Goal: Transaction & Acquisition: Purchase product/service

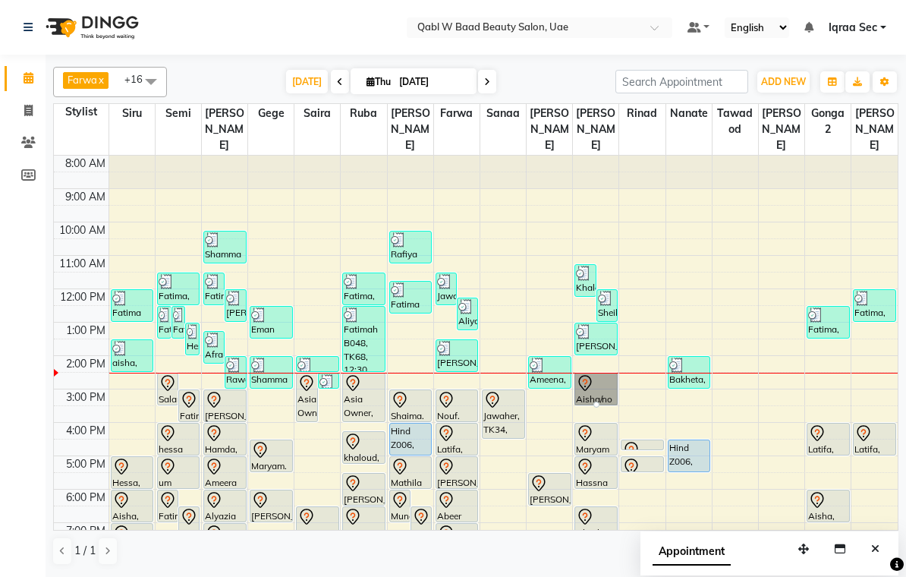
click at [595, 401] on div at bounding box center [596, 404] width 6 height 6
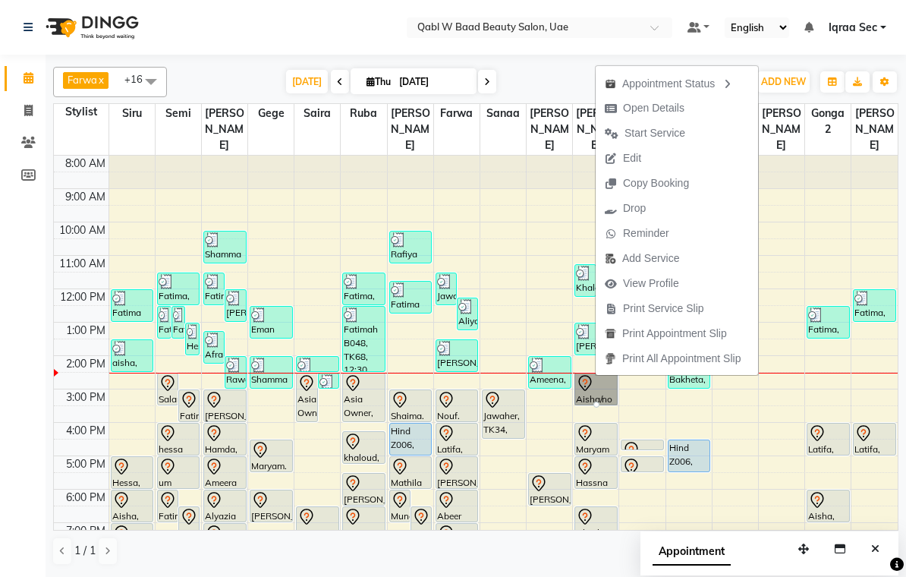
click at [650, 165] on span "Edit" at bounding box center [623, 158] width 55 height 25
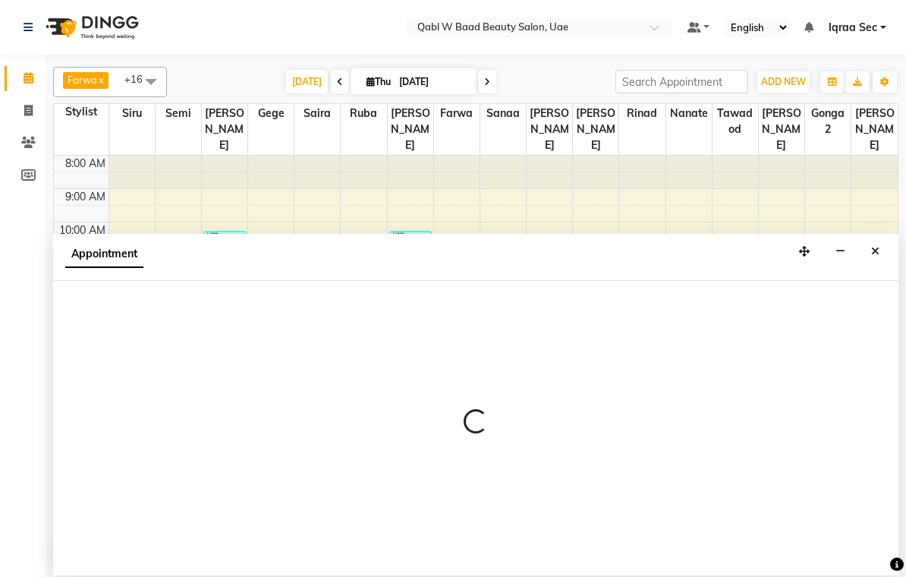
select select "tentative"
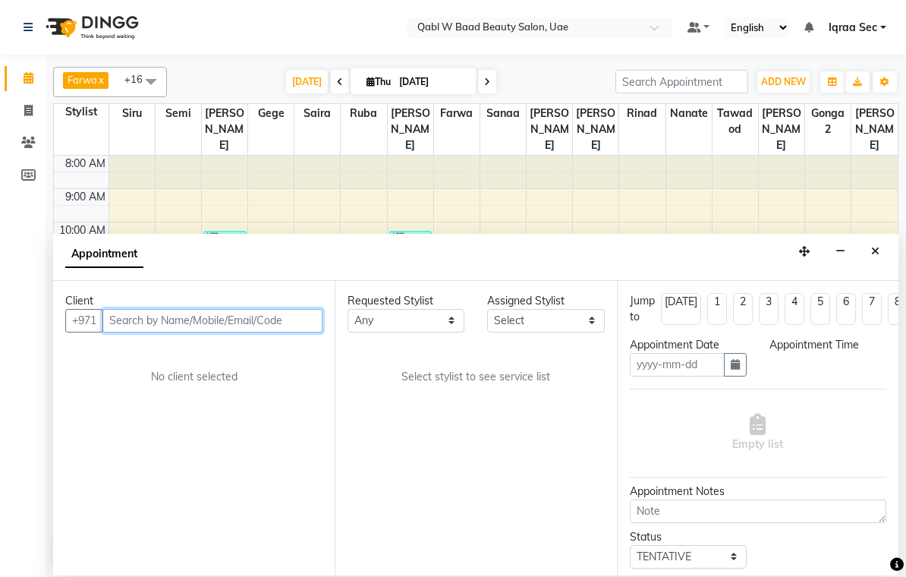
type input "[DATE]"
select select "870"
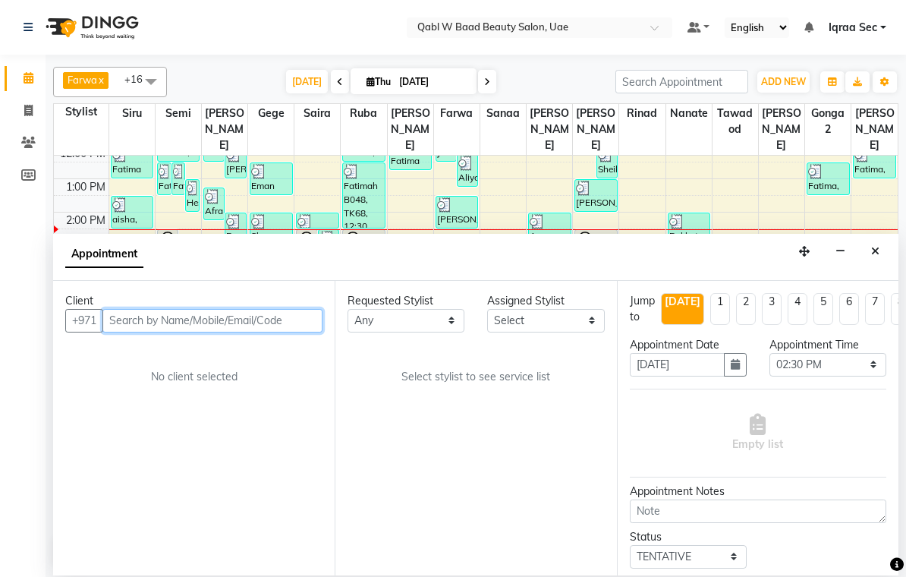
select select "56794"
select select "3490"
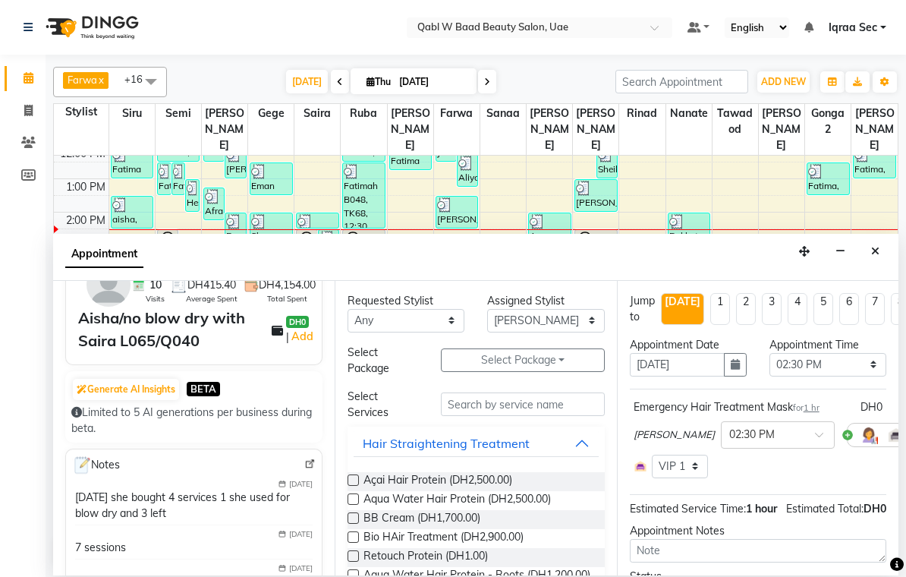
scroll to position [103, 0]
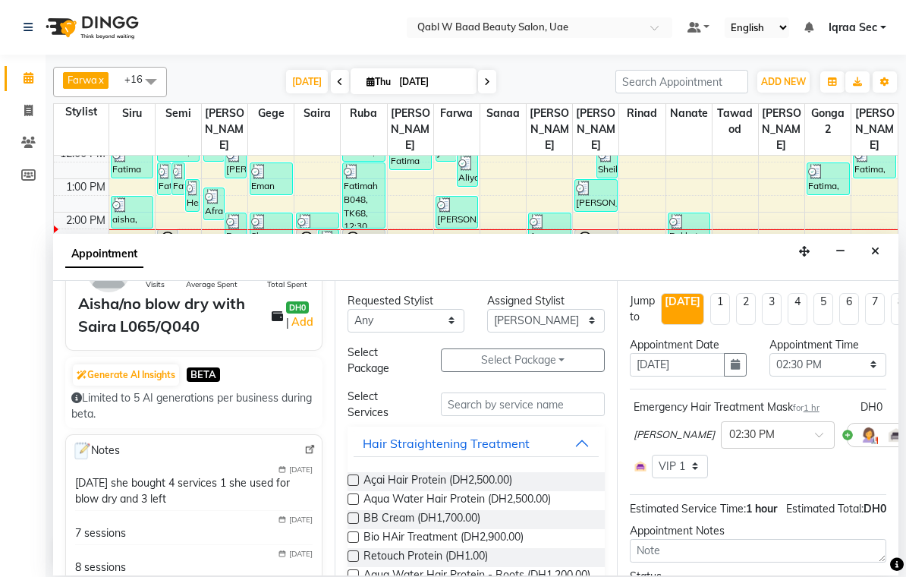
click at [843, 248] on icon "button" at bounding box center [840, 251] width 10 height 11
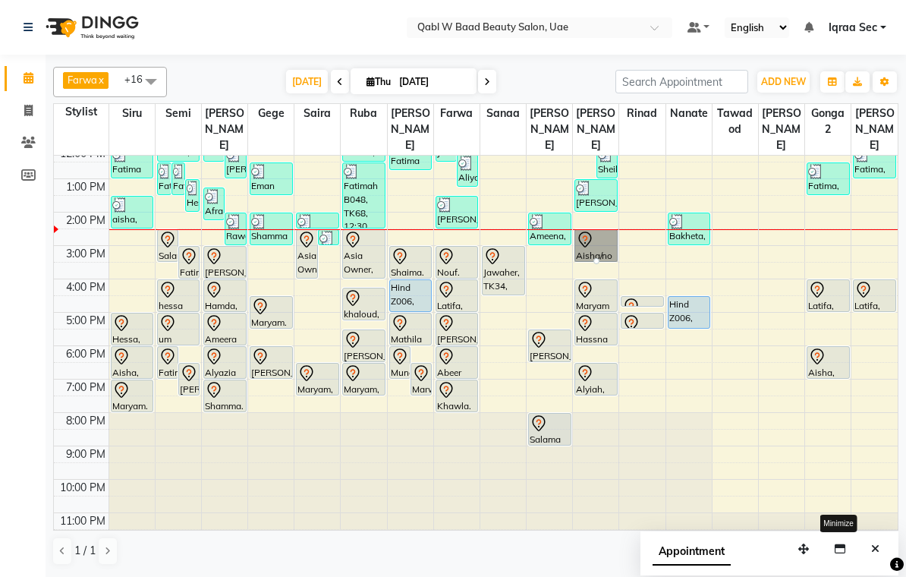
click at [599, 258] on div at bounding box center [596, 261] width 6 height 6
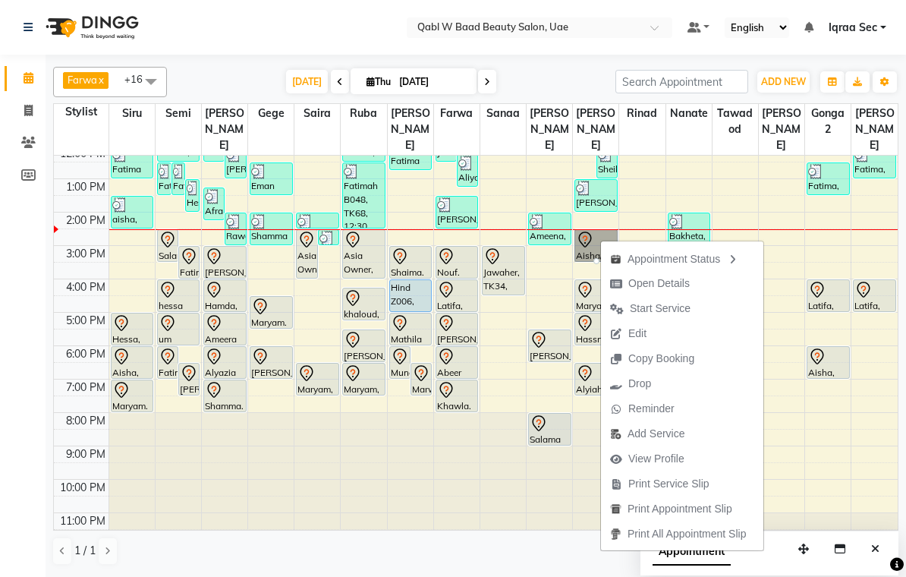
click at [665, 282] on span "Open Details" at bounding box center [658, 283] width 61 height 16
select select "7"
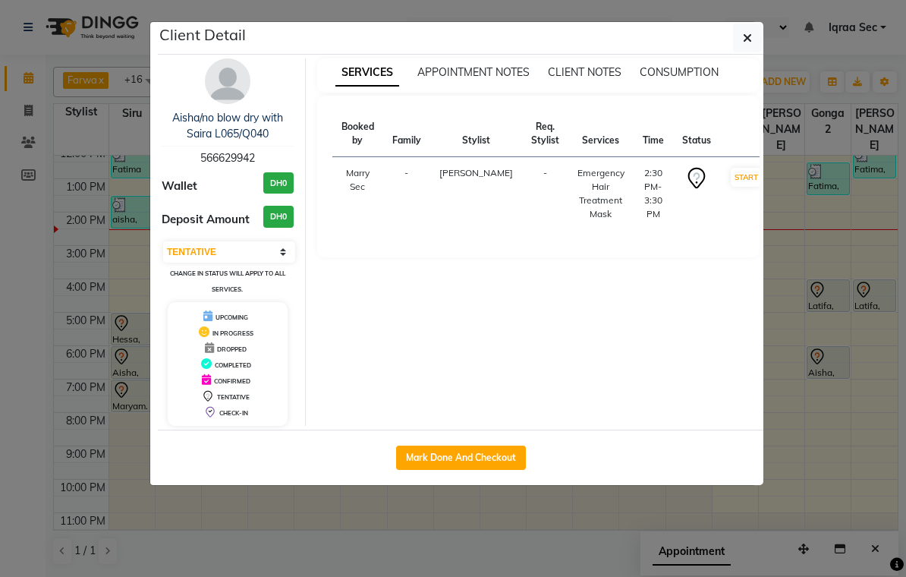
click at [832, 268] on ngb-modal-window "Client Detail Aisha/no blow dry with Saira L065/Q040 566629942 Wallet DH0 Depos…" at bounding box center [453, 288] width 906 height 577
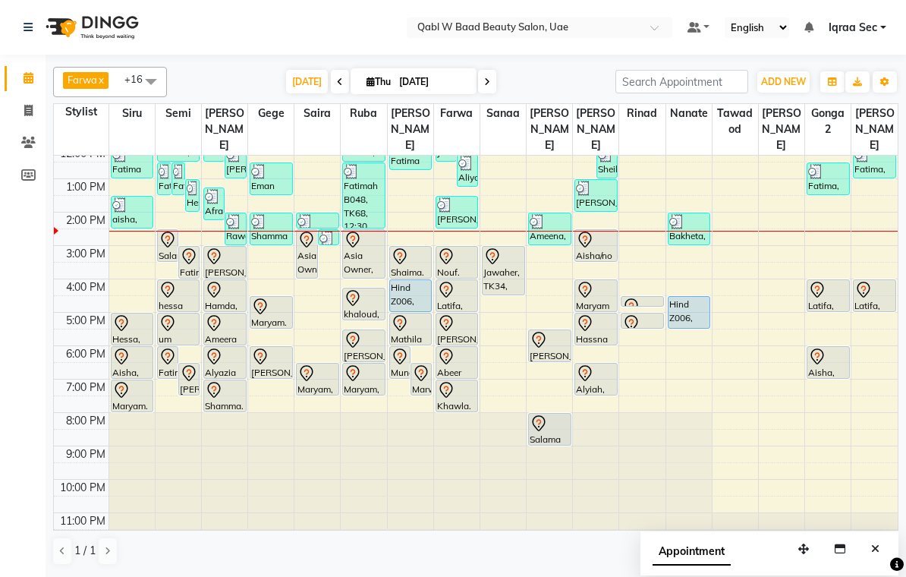
click at [307, 80] on span "[DATE]" at bounding box center [307, 82] width 42 height 24
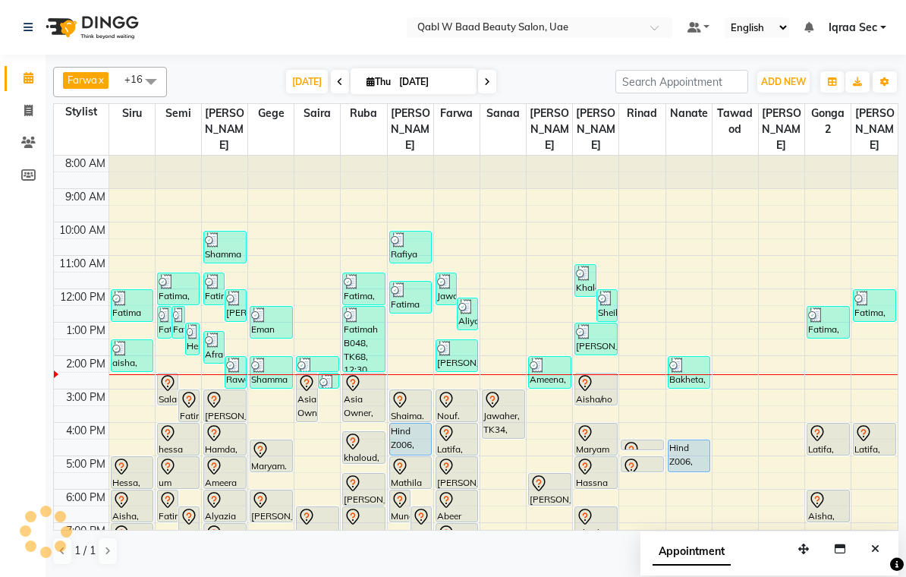
scroll to position [143, 0]
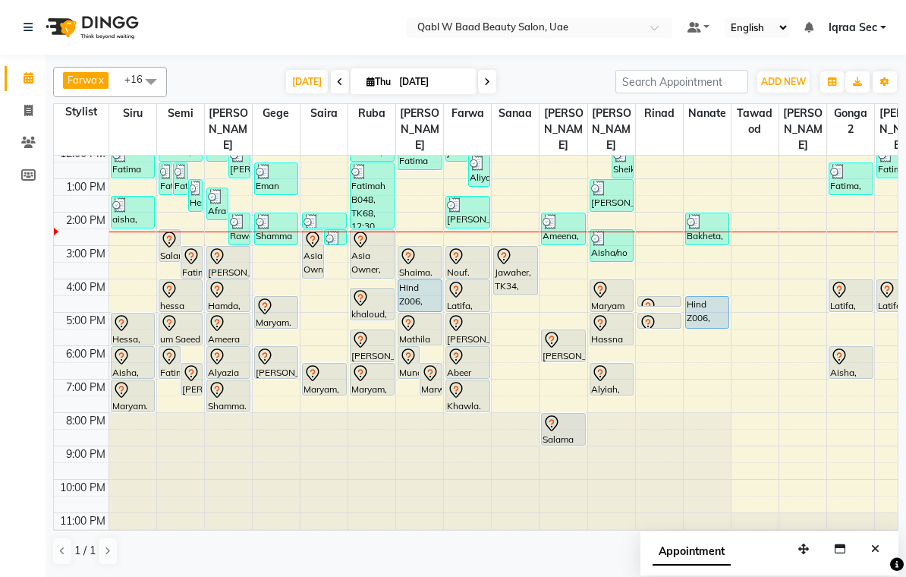
click at [309, 87] on span "[DATE]" at bounding box center [307, 82] width 42 height 24
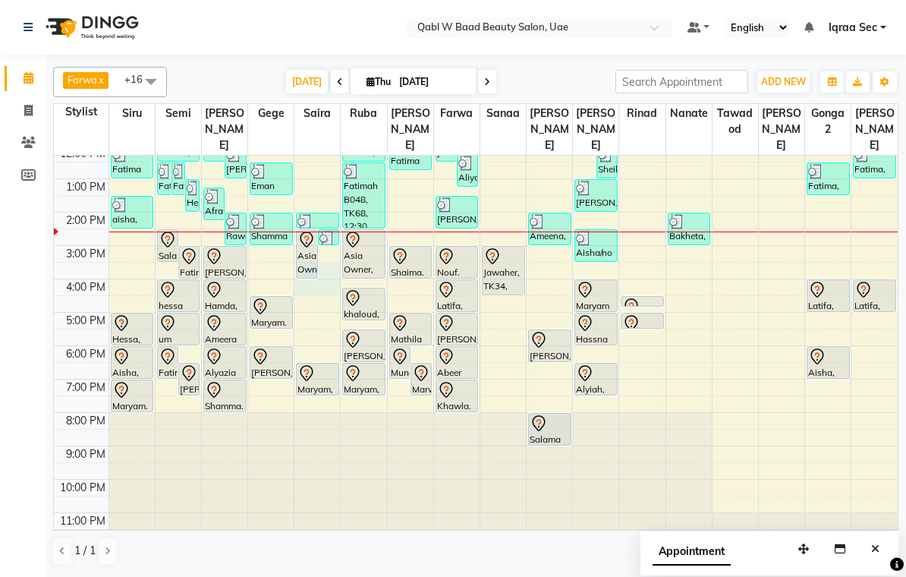
select select "56784"
select select "tentative"
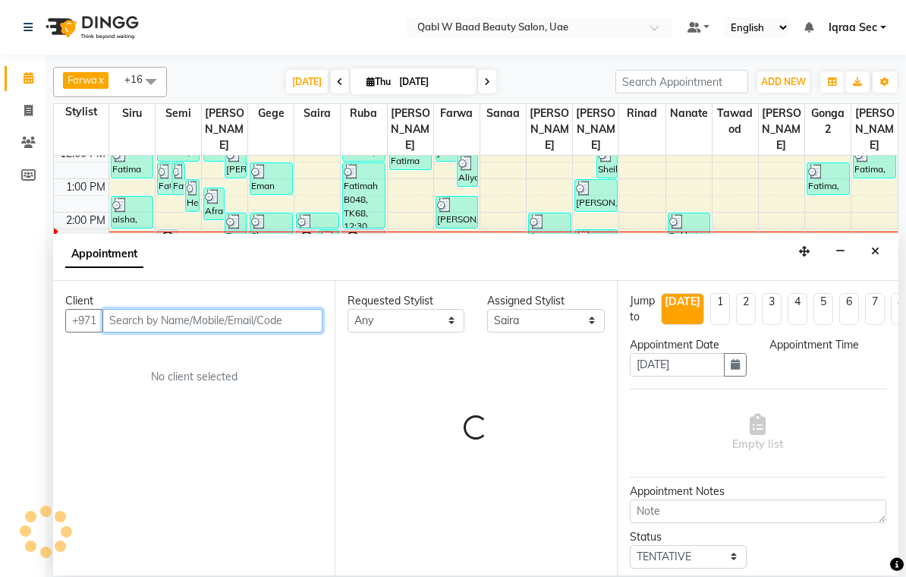
select select "930"
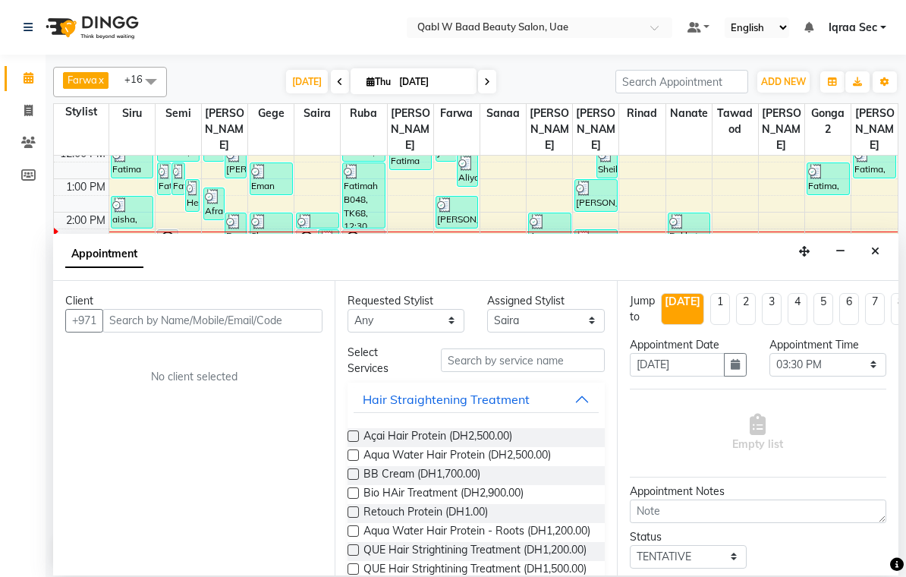
click at [860, 244] on div "Appointment" at bounding box center [475, 257] width 845 height 47
click at [861, 256] on div "Appointment" at bounding box center [475, 257] width 845 height 47
click at [855, 241] on div "Appointment" at bounding box center [475, 257] width 845 height 47
click at [852, 241] on button "button" at bounding box center [841, 252] width 24 height 24
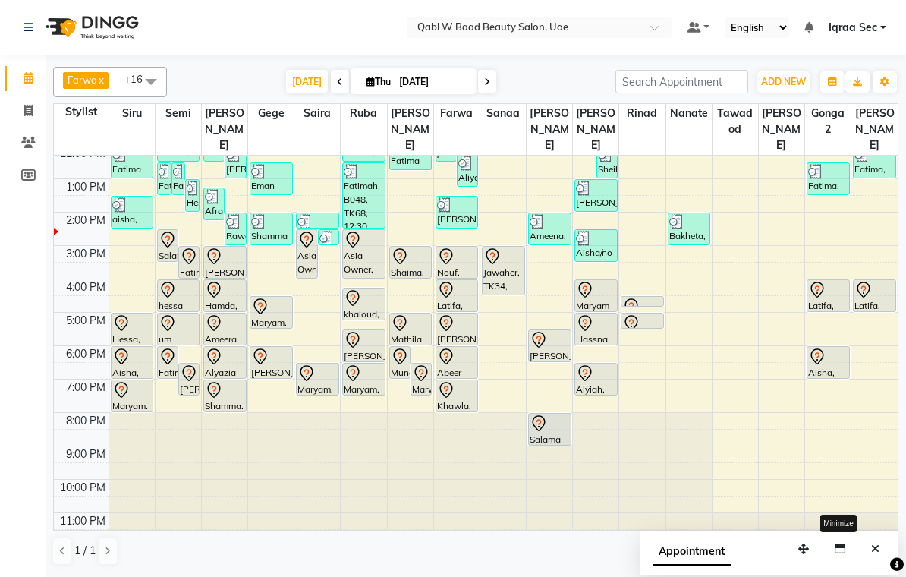
select select "85101"
select select "tentative"
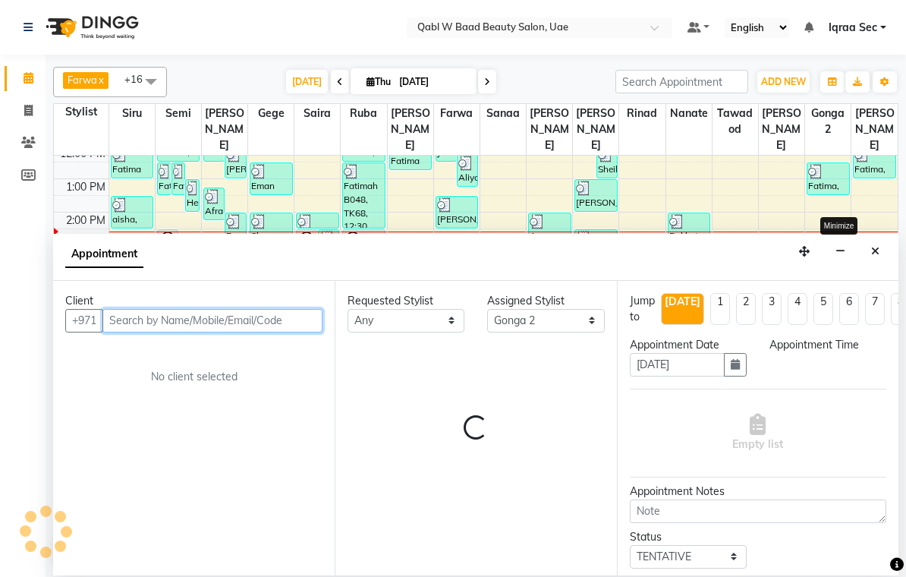
select select "930"
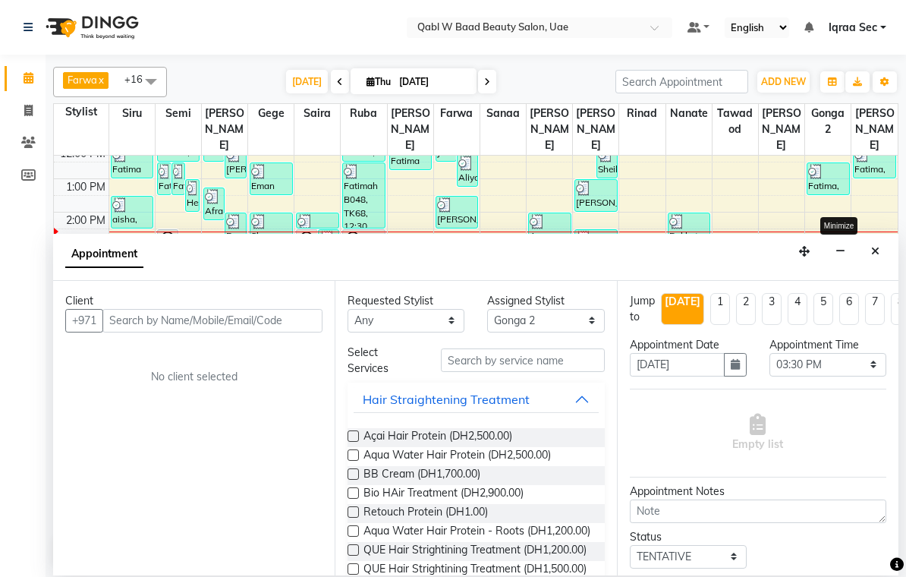
click at [851, 248] on button "button" at bounding box center [841, 252] width 24 height 24
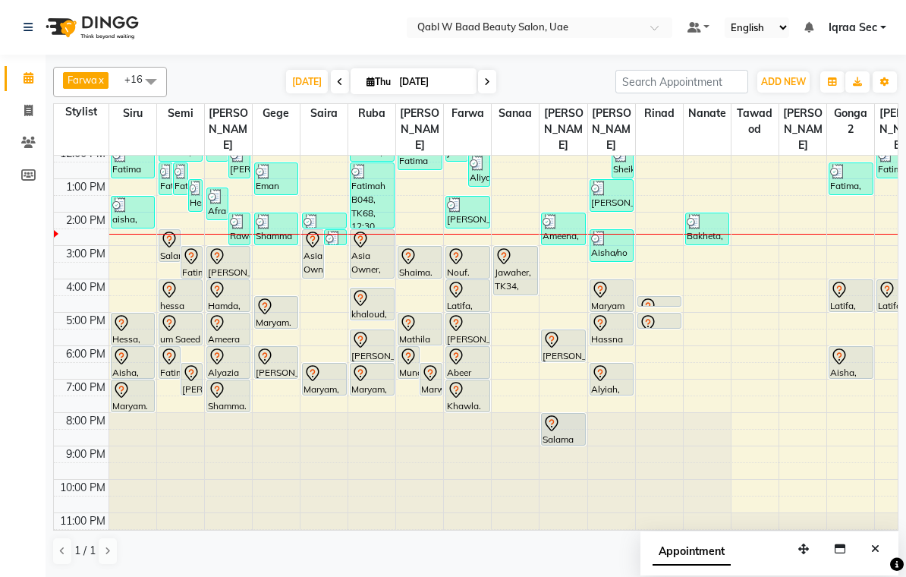
click at [299, 76] on span "[DATE]" at bounding box center [307, 82] width 42 height 24
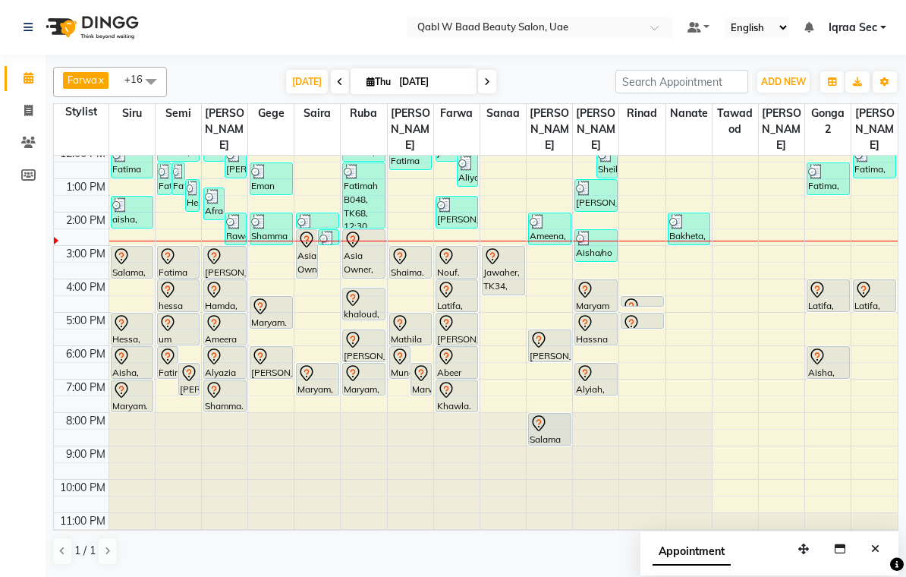
click at [458, 249] on div "Nouf. w041, TK46, 03:00 PM-04:00 PM, Activation Hair Treatment" at bounding box center [457, 262] width 42 height 31
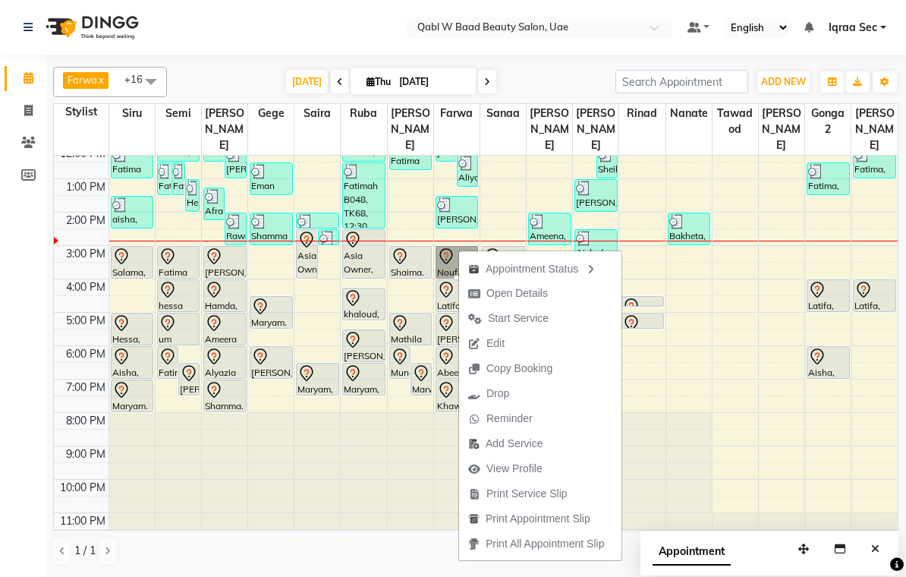
click at [537, 285] on span "Open Details" at bounding box center [516, 293] width 61 height 16
select select "7"
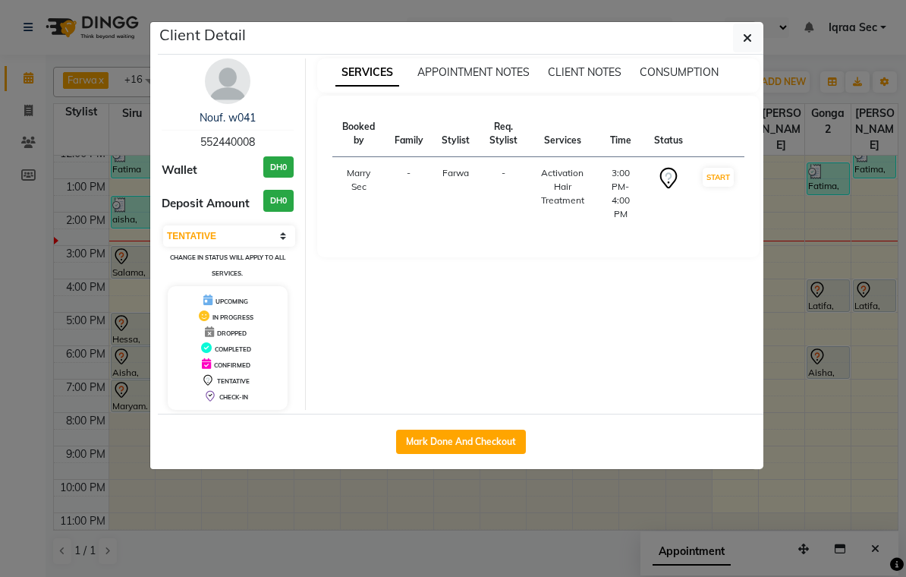
click at [211, 108] on div "Nouf. w041 552440008 Wallet DH0 Deposit Amount DH0 Select IN SERVICE CONFIRMED …" at bounding box center [228, 233] width 156 height 351
click at [193, 92] on div "Nouf. w041 552440008 Wallet DH0 Deposit Amount DH0 Select IN SERVICE CONFIRMED …" at bounding box center [228, 233] width 156 height 351
click at [222, 87] on img at bounding box center [228, 81] width 46 height 46
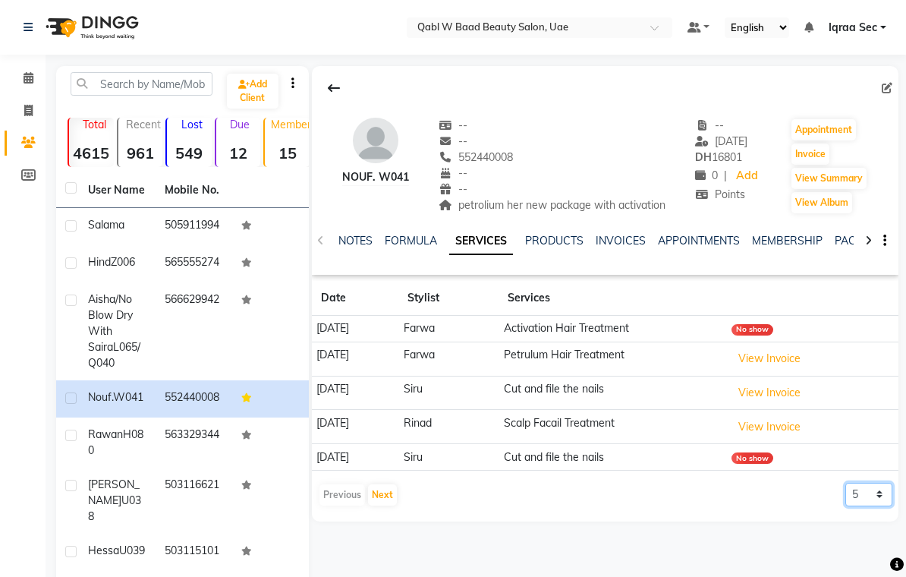
click at [851, 483] on select "5 10 50 100 500" at bounding box center [868, 495] width 47 height 24
select select "100"
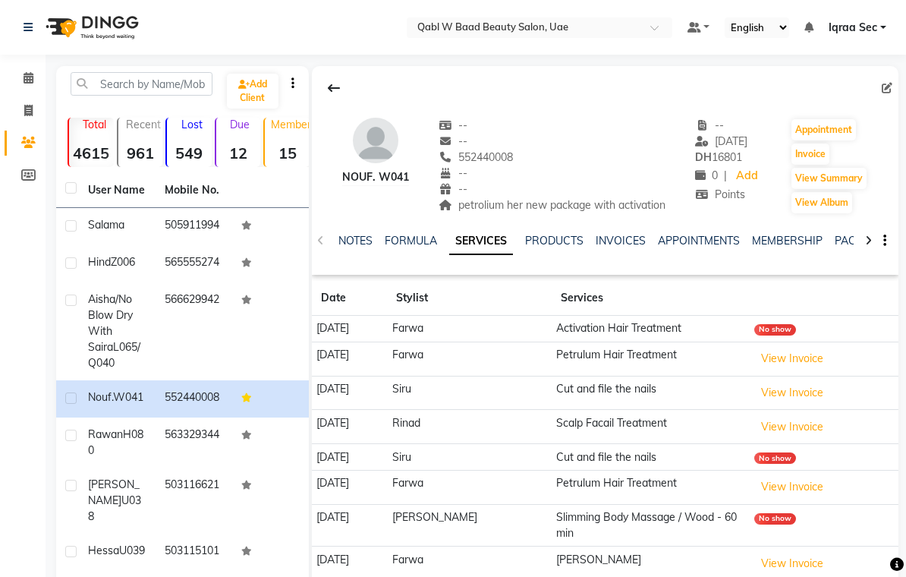
click at [87, 46] on img at bounding box center [91, 27] width 104 height 42
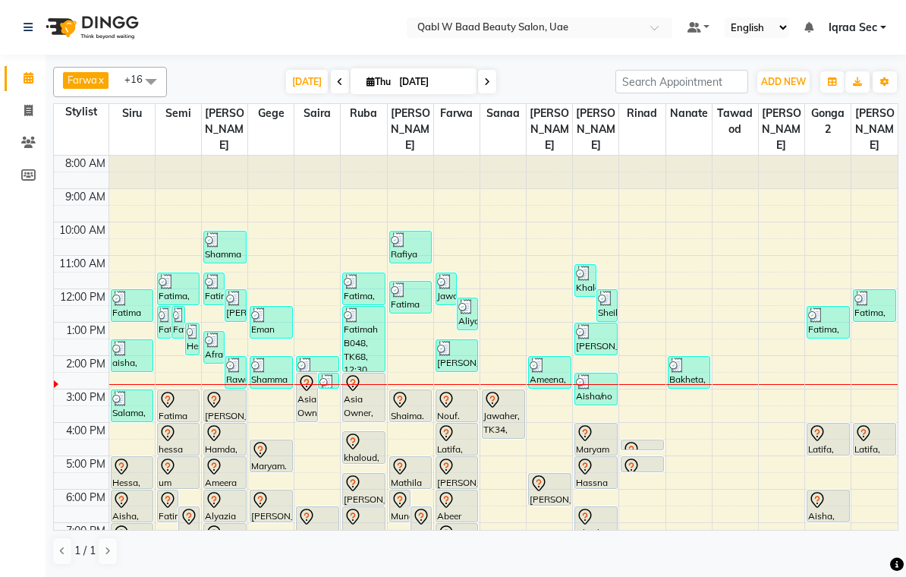
click at [300, 87] on span "[DATE]" at bounding box center [307, 82] width 42 height 24
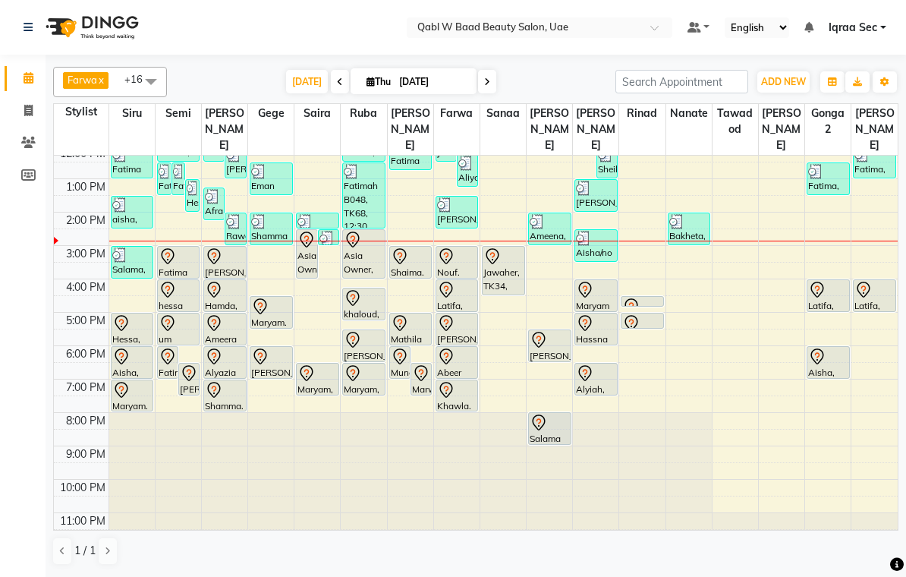
click at [451, 252] on div "Nouf. w041, TK46, 03:00 PM-04:00 PM, Activation Hair Treatment" at bounding box center [457, 262] width 42 height 31
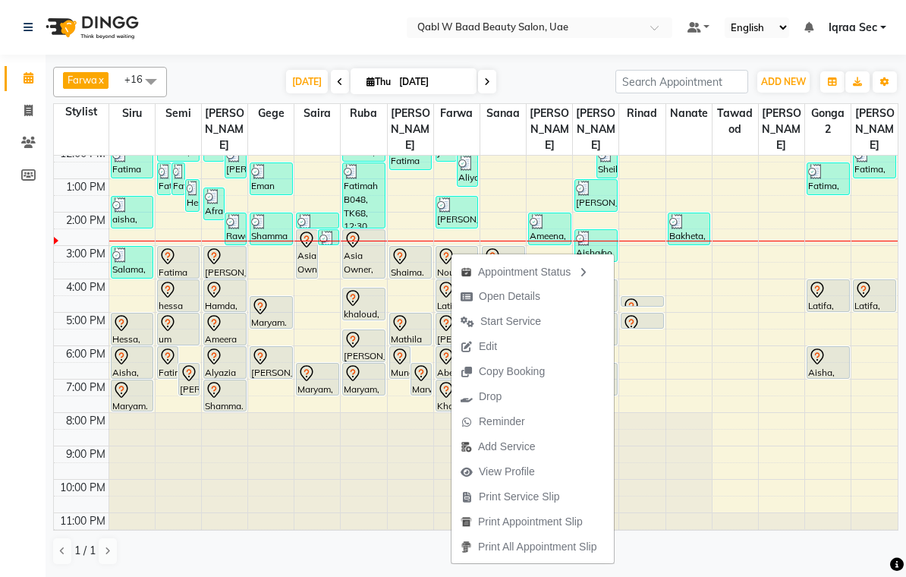
click at [573, 324] on button "Start Service" at bounding box center [532, 321] width 162 height 25
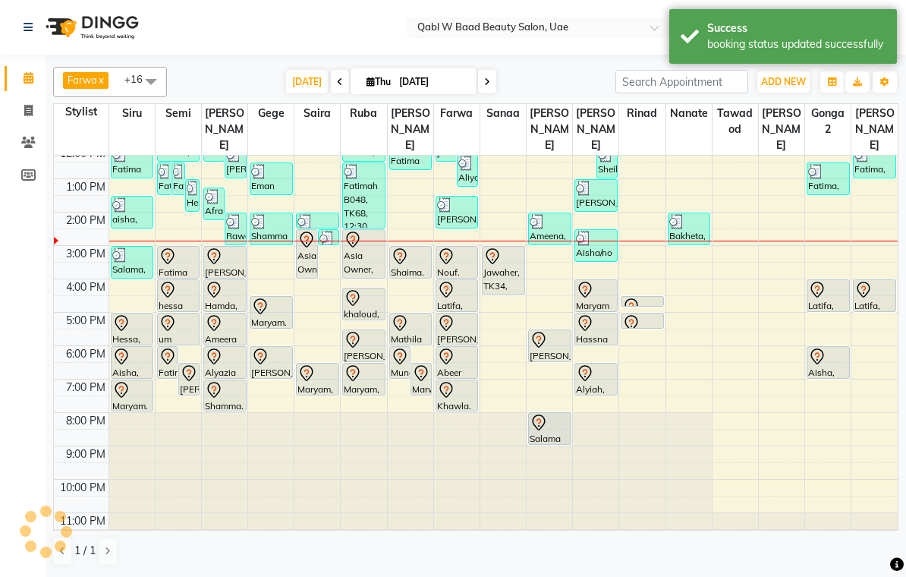
click at [458, 248] on div at bounding box center [457, 256] width 40 height 18
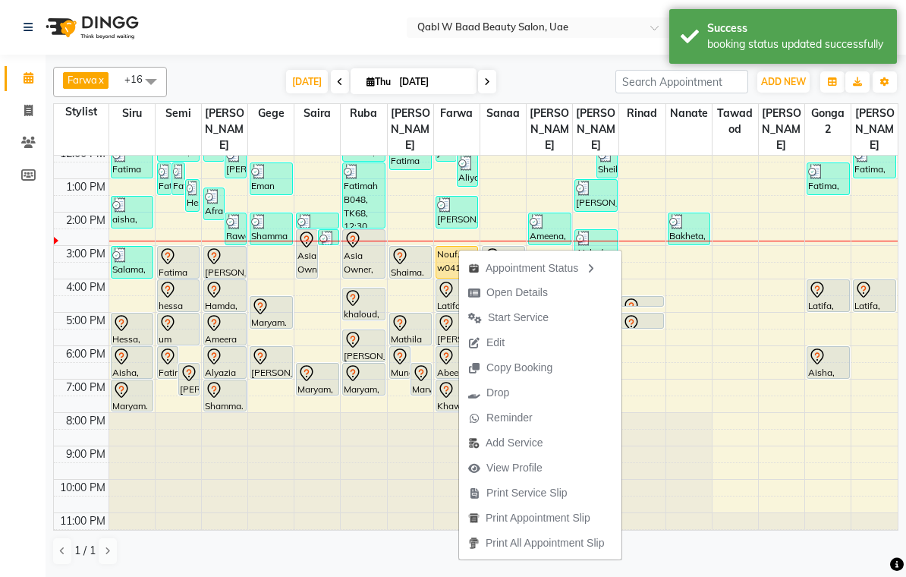
click at [529, 290] on span "Open Details" at bounding box center [516, 293] width 61 height 16
select select "1"
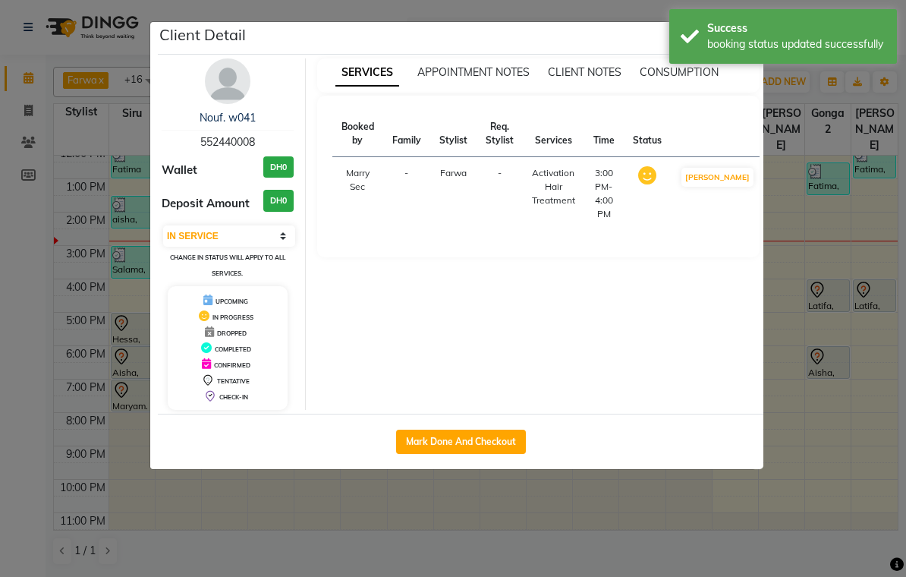
click at [511, 445] on button "Mark Done And Checkout" at bounding box center [461, 441] width 130 height 24
select select "service"
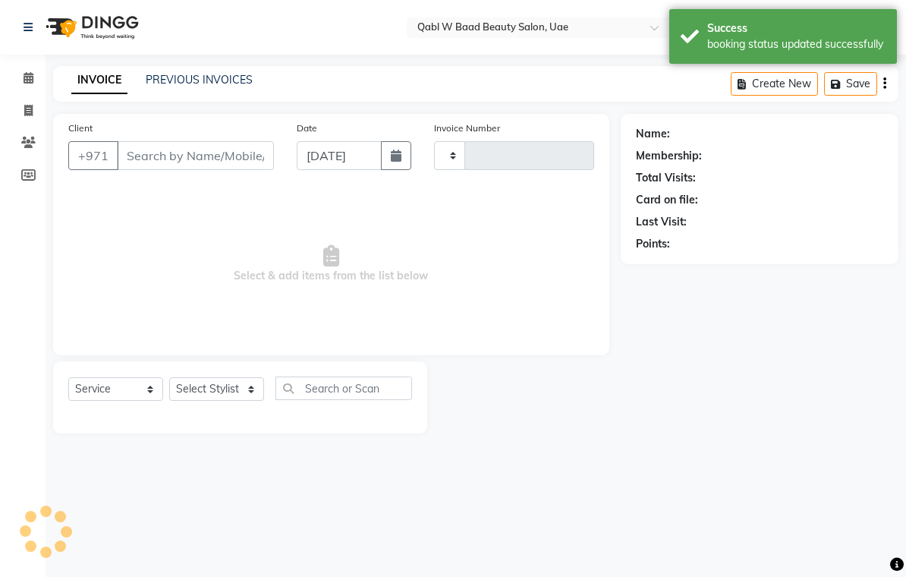
type input "6795"
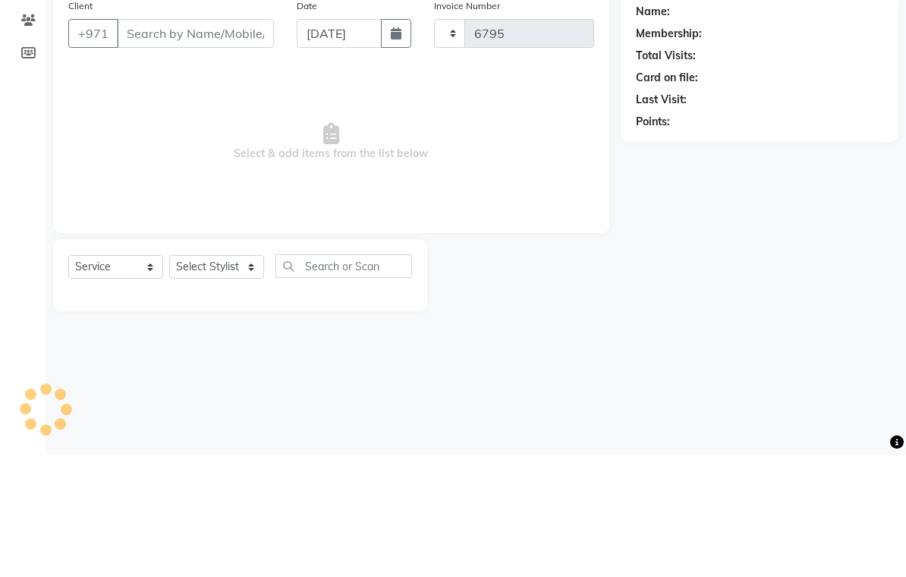
select select "6969"
type input "552440008"
select select "56789"
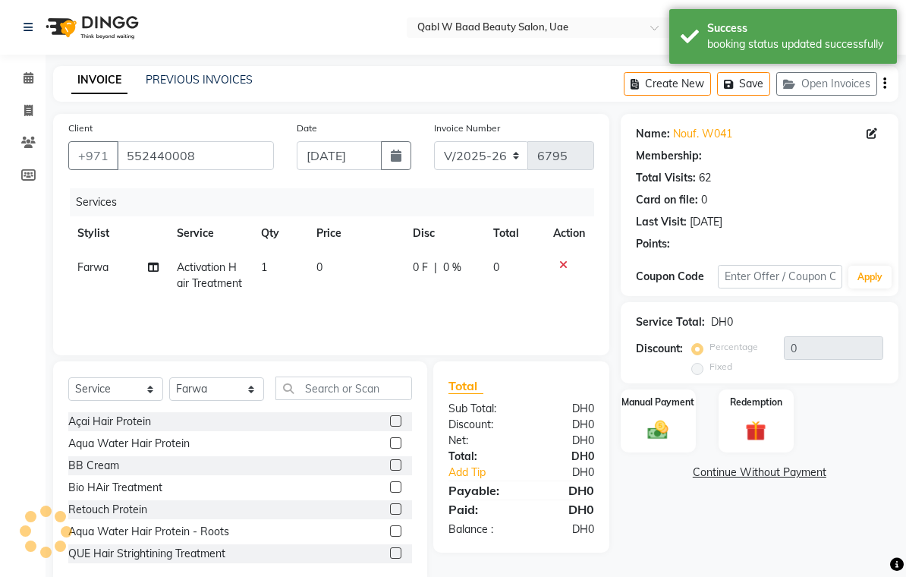
select select "2: Object"
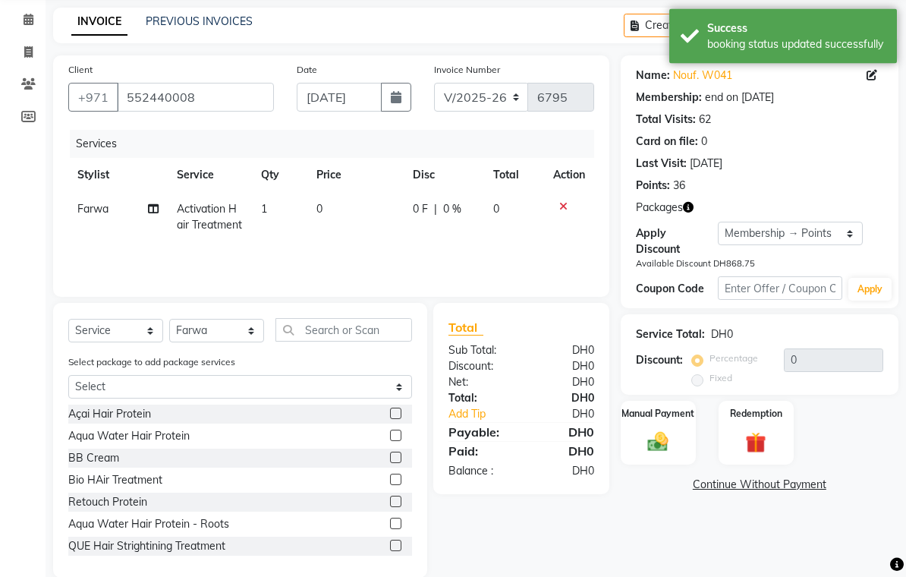
scroll to position [58, 0]
click at [750, 417] on label "Redemption" at bounding box center [756, 414] width 52 height 14
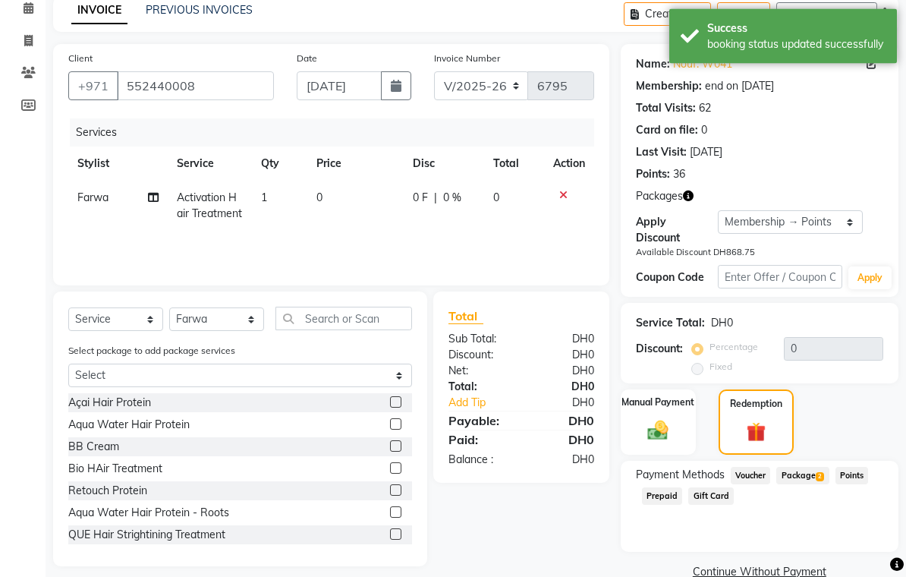
scroll to position [77, 0]
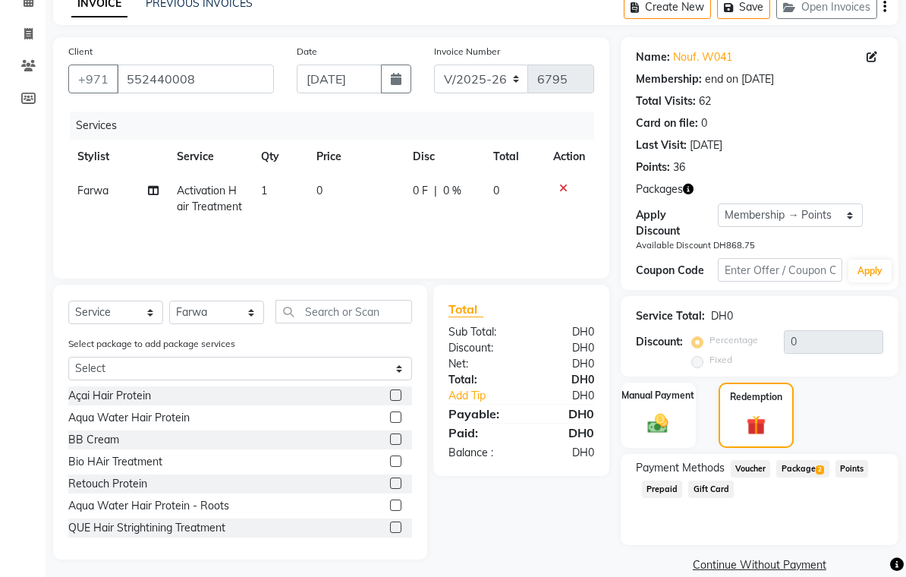
click at [810, 475] on span "Package 2" at bounding box center [802, 468] width 52 height 17
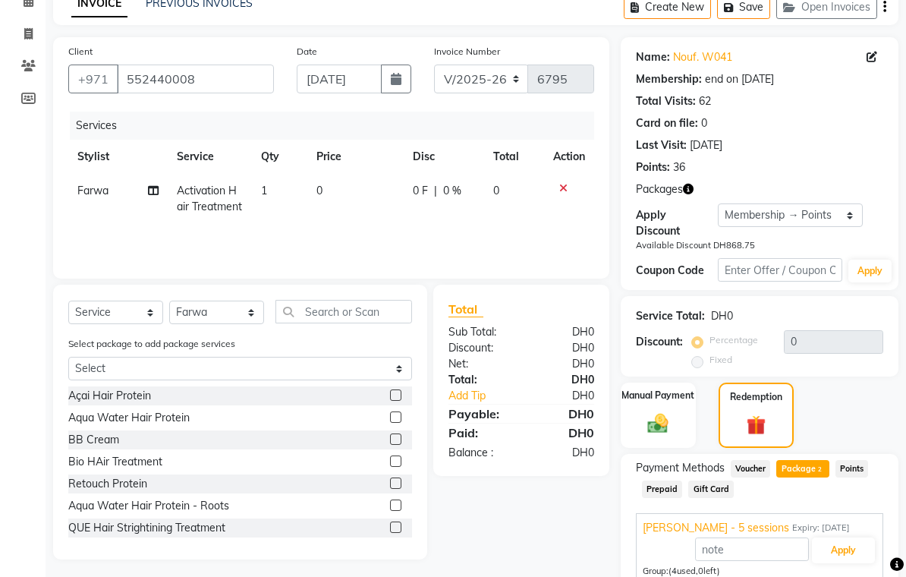
click at [804, 475] on span "Package 2" at bounding box center [802, 468] width 52 height 17
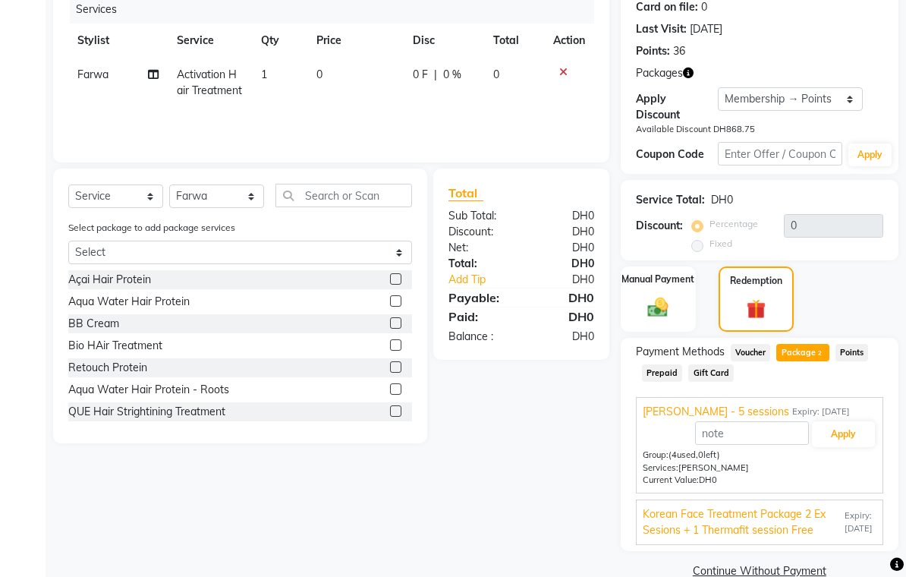
scroll to position [202, 0]
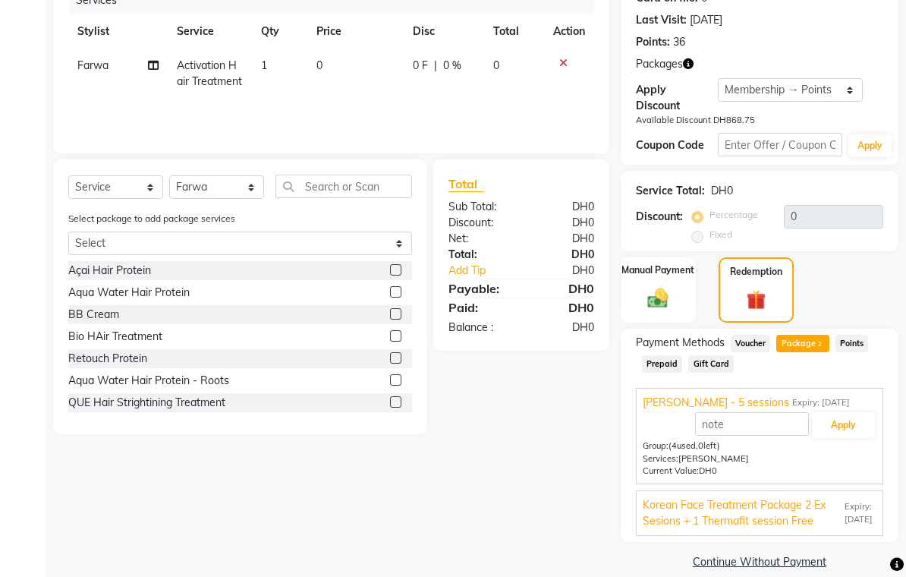
click at [702, 336] on span "Payment Methods" at bounding box center [680, 343] width 89 height 16
click at [673, 310] on img at bounding box center [657, 298] width 33 height 24
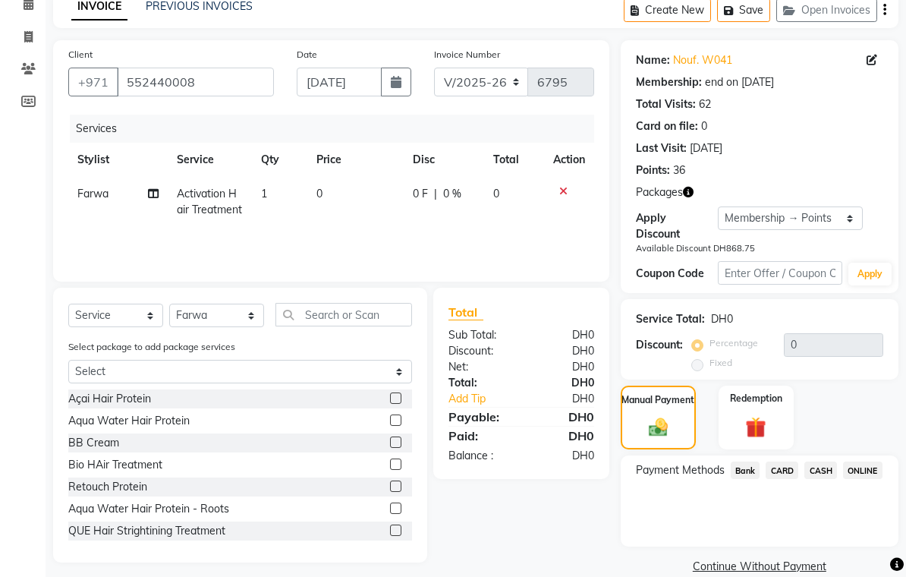
click at [751, 479] on span "Bank" at bounding box center [746, 469] width 30 height 17
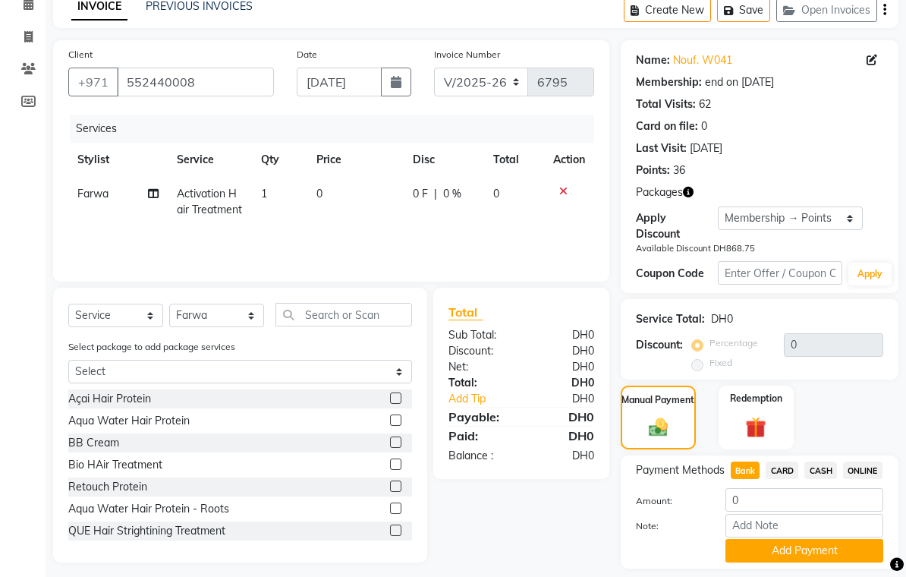
click at [788, 475] on span "CARD" at bounding box center [782, 469] width 33 height 17
click at [819, 562] on button "Add Payment" at bounding box center [804, 551] width 158 height 24
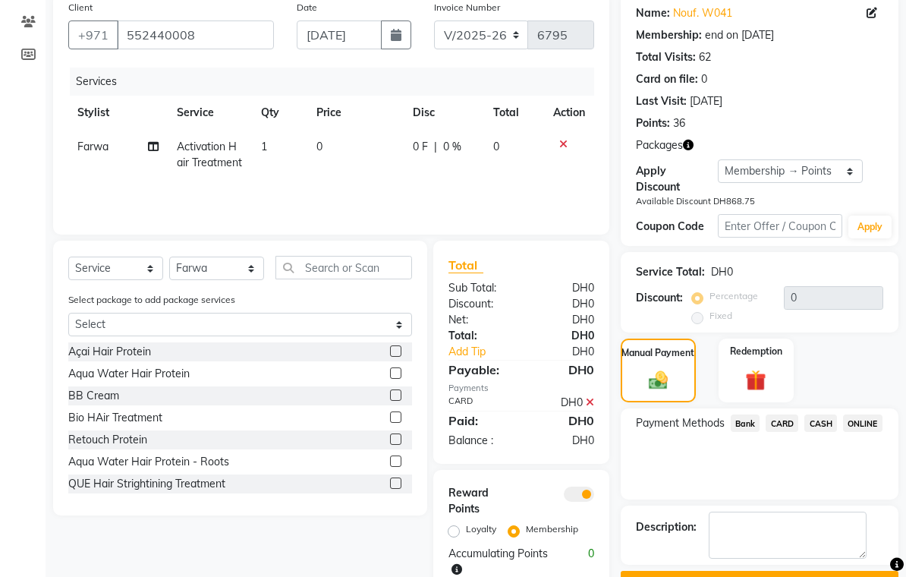
scroll to position [138, 0]
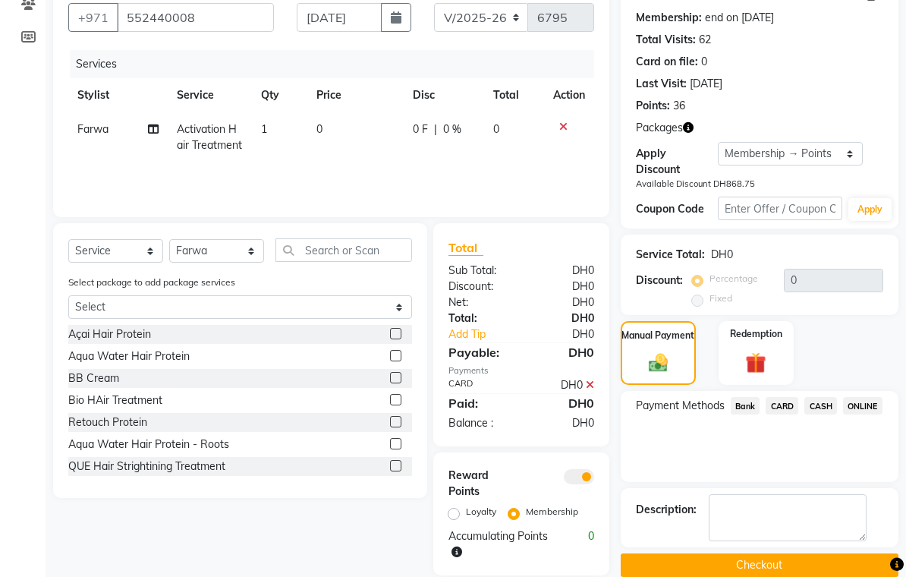
click at [807, 570] on button "Checkout" at bounding box center [760, 565] width 278 height 24
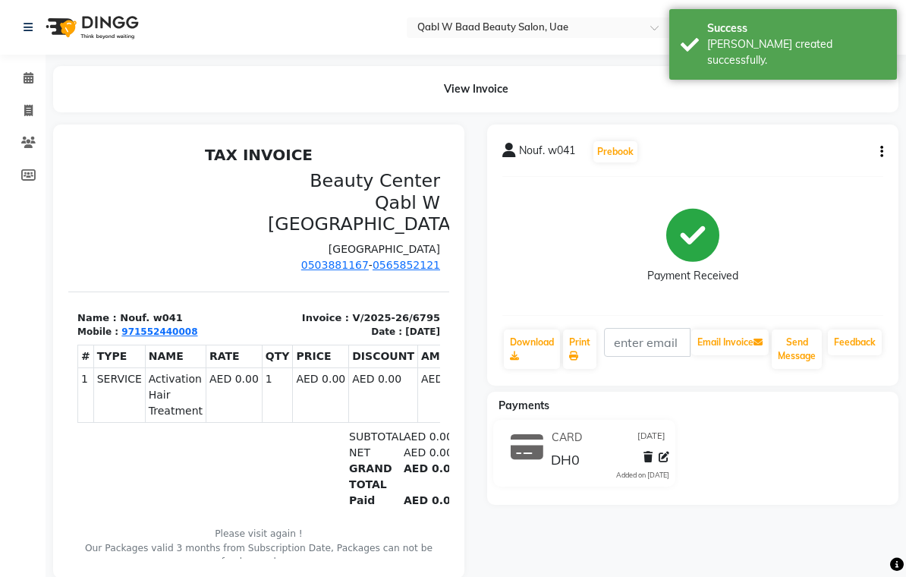
click at [77, 42] on img at bounding box center [91, 27] width 104 height 42
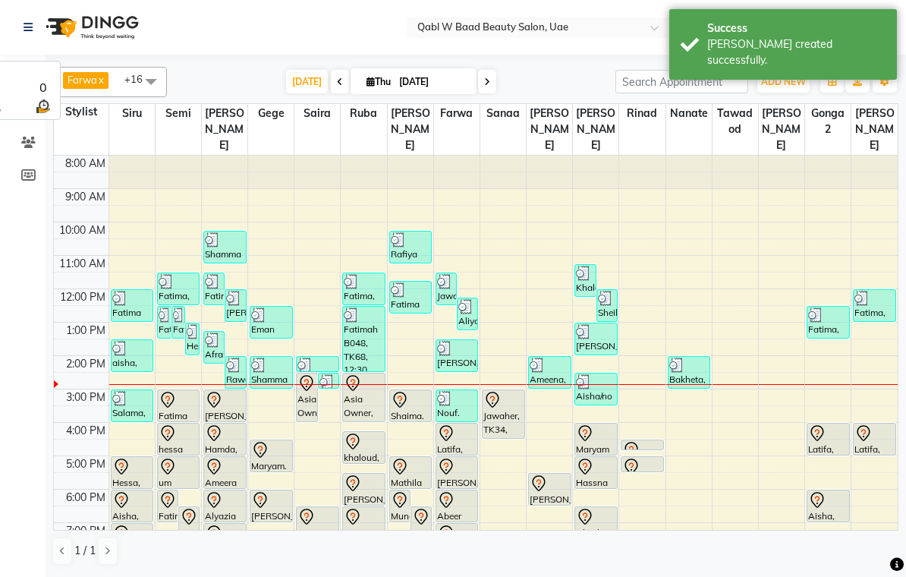
click at [314, 105] on span "Saira" at bounding box center [317, 113] width 46 height 19
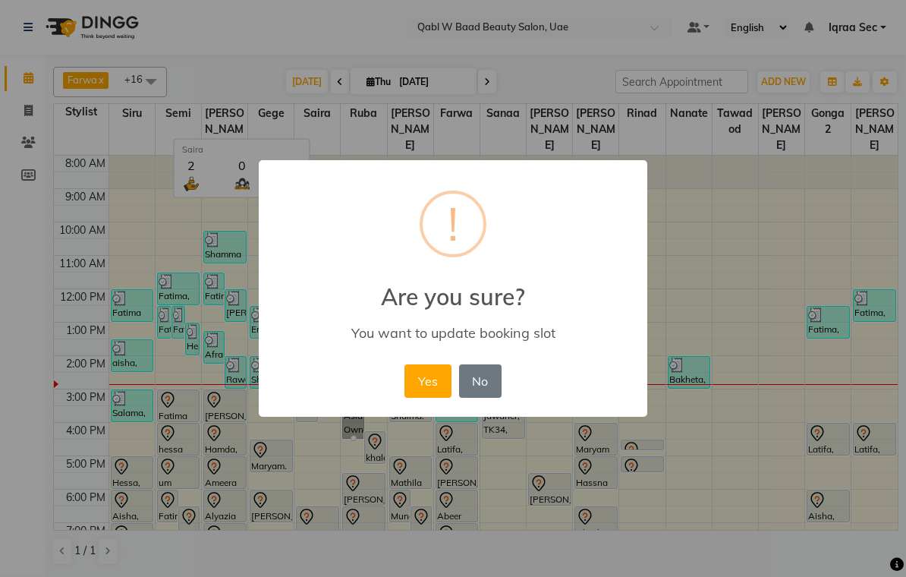
click at [424, 388] on button "Yes" at bounding box center [427, 380] width 46 height 33
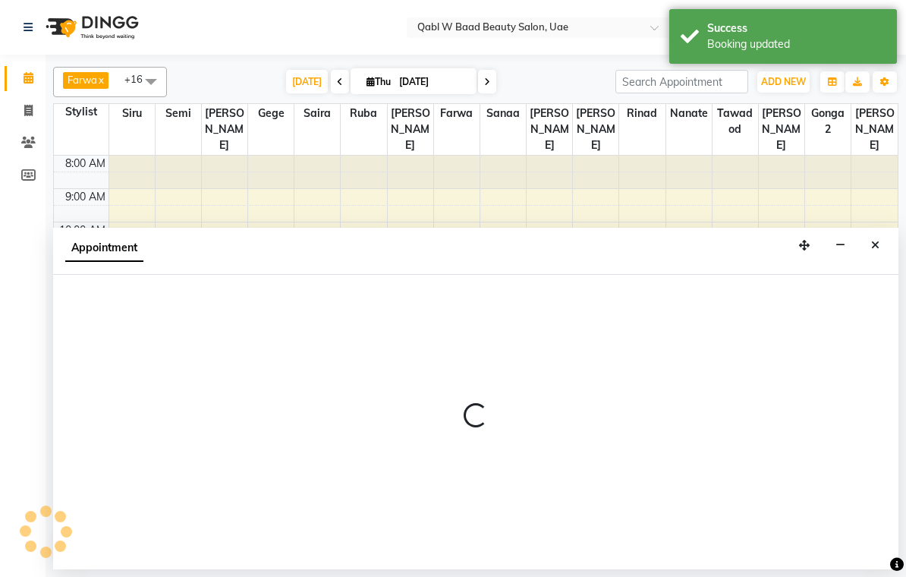
select select "56784"
select select "tentative"
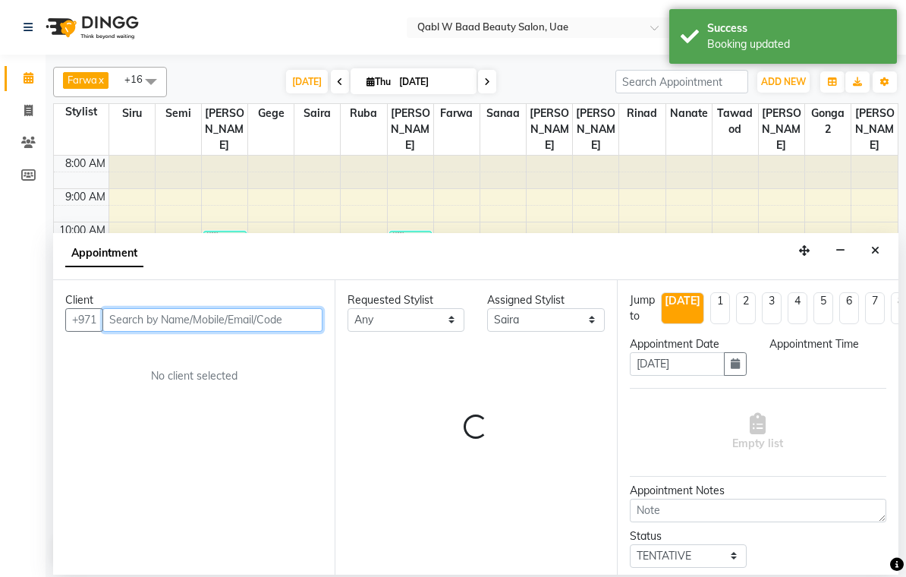
select select "960"
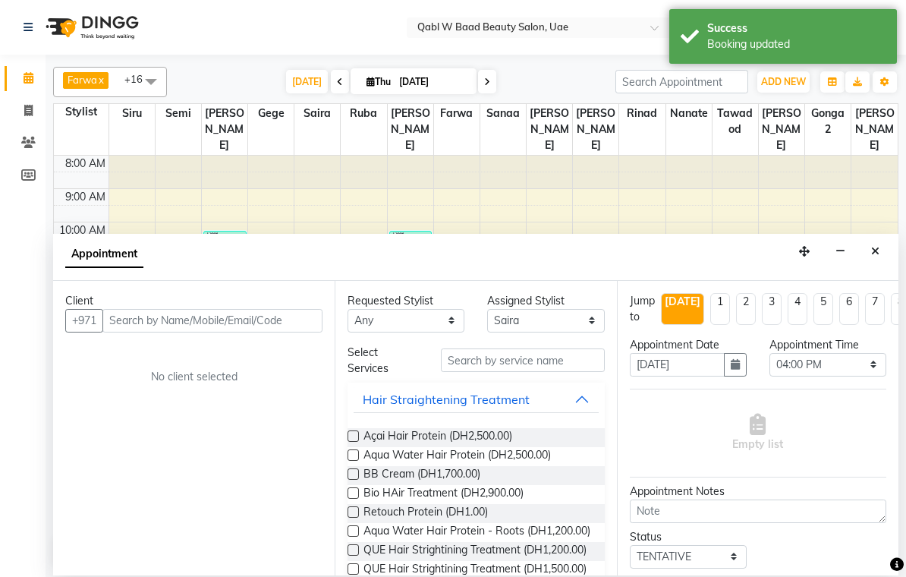
click at [834, 242] on button "button" at bounding box center [841, 252] width 24 height 24
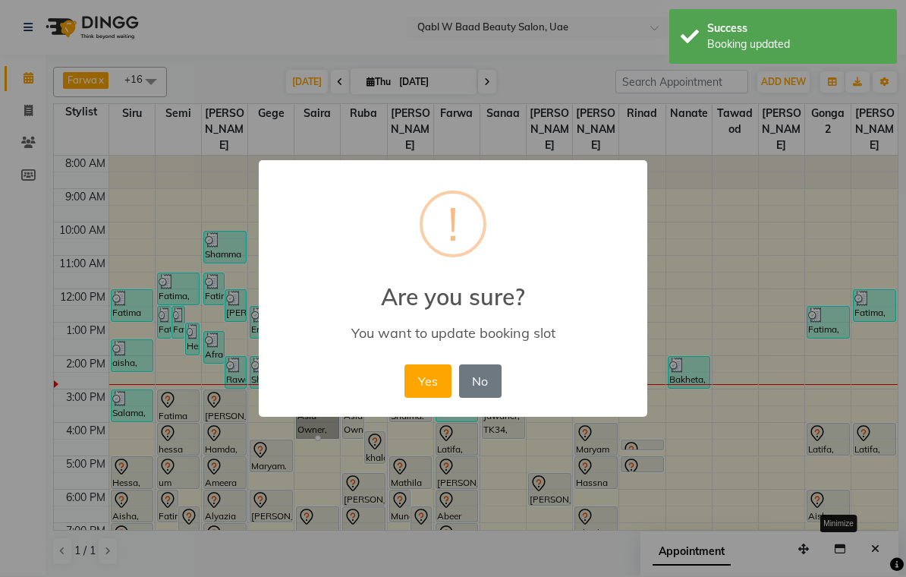
click at [420, 360] on div "× ! Are you sure? You want to update booking slot Yes No No" at bounding box center [453, 288] width 388 height 256
click at [425, 360] on div "Yes No No" at bounding box center [453, 380] width 104 height 41
click at [426, 385] on button "Yes" at bounding box center [427, 380] width 46 height 33
